Goal: Task Accomplishment & Management: Use online tool/utility

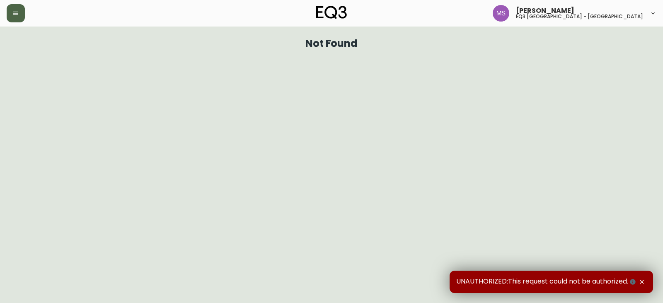
click at [14, 17] on button "button" at bounding box center [16, 13] width 18 height 18
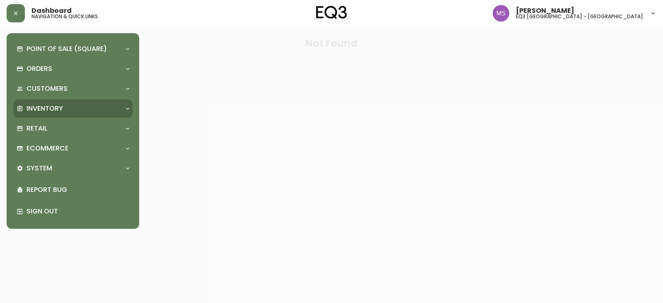
click at [57, 109] on p "Inventory" at bounding box center [45, 108] width 36 height 9
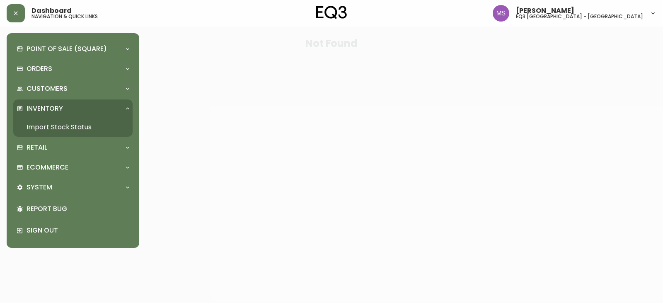
click at [63, 133] on link "Import Stock Status" at bounding box center [72, 127] width 119 height 19
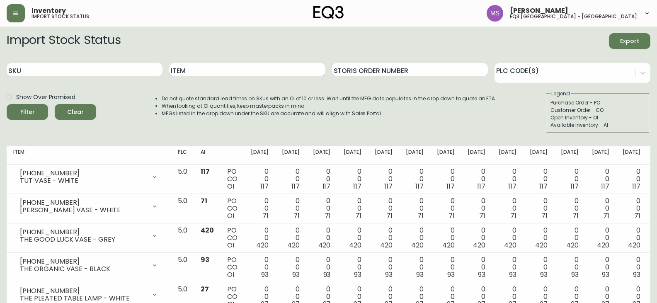
click at [191, 69] on input "Item" at bounding box center [247, 69] width 156 height 13
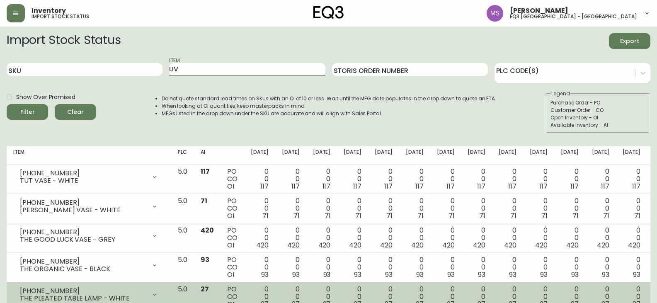
type input "LIV"
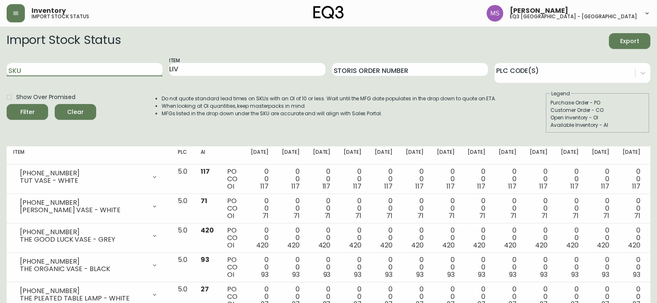
drag, startPoint x: 103, startPoint y: 66, endPoint x: 109, endPoint y: 67, distance: 5.9
click at [103, 66] on input "SKU" at bounding box center [85, 69] width 156 height 13
type input "3020"
click at [7, 104] on button "Filter" at bounding box center [27, 112] width 41 height 16
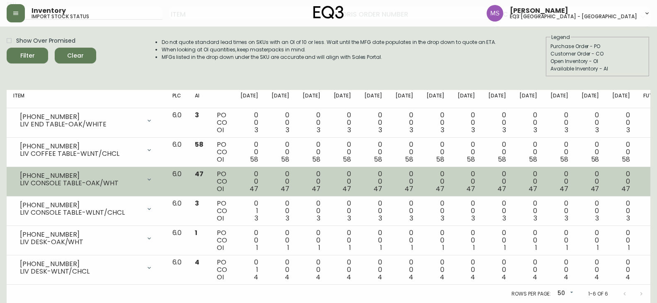
scroll to position [15, 0]
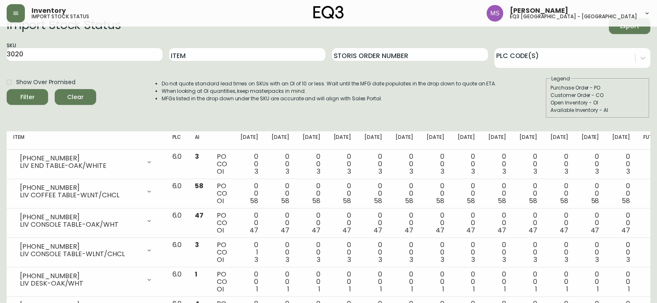
click at [526, 83] on div "Show Over Promised Filter Clear Do not quote standard lead times on SKUs with a…" at bounding box center [329, 96] width 644 height 43
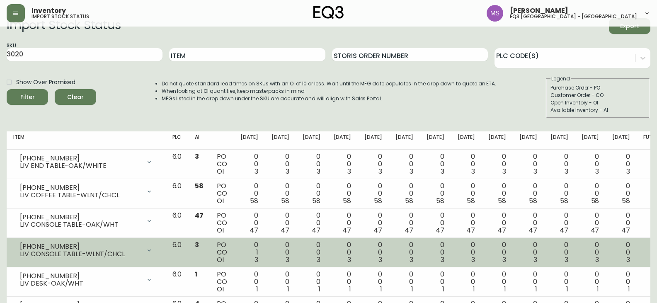
scroll to position [56, 0]
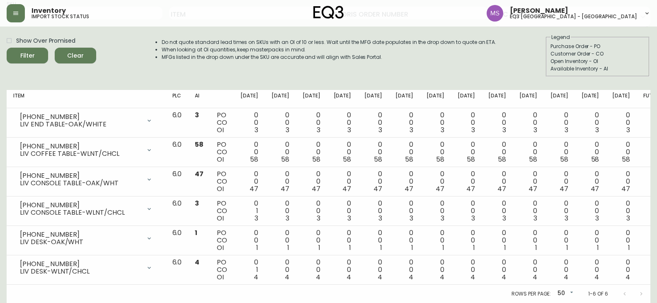
click at [529, 48] on div "Show Over Promised Filter Clear Do not quote standard lead times on SKUs with a…" at bounding box center [329, 55] width 644 height 43
